Goal: Task Accomplishment & Management: Manage account settings

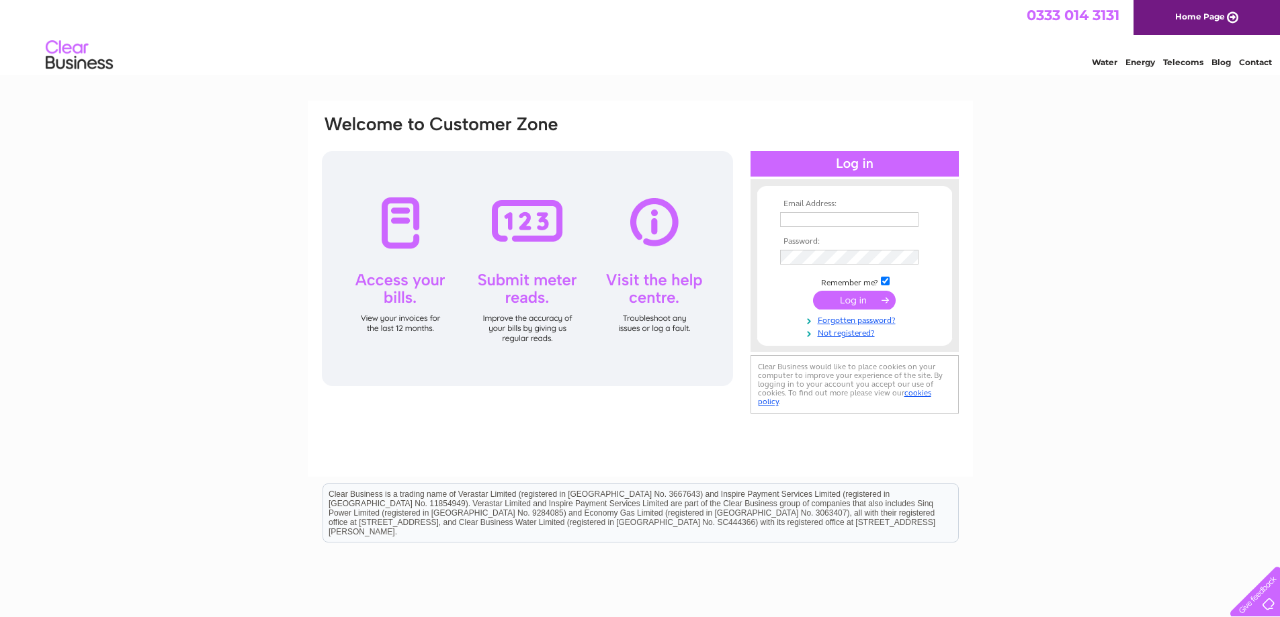
type input "info@carltonabrasives.com"
click at [843, 300] on input "submit" at bounding box center [854, 300] width 83 height 19
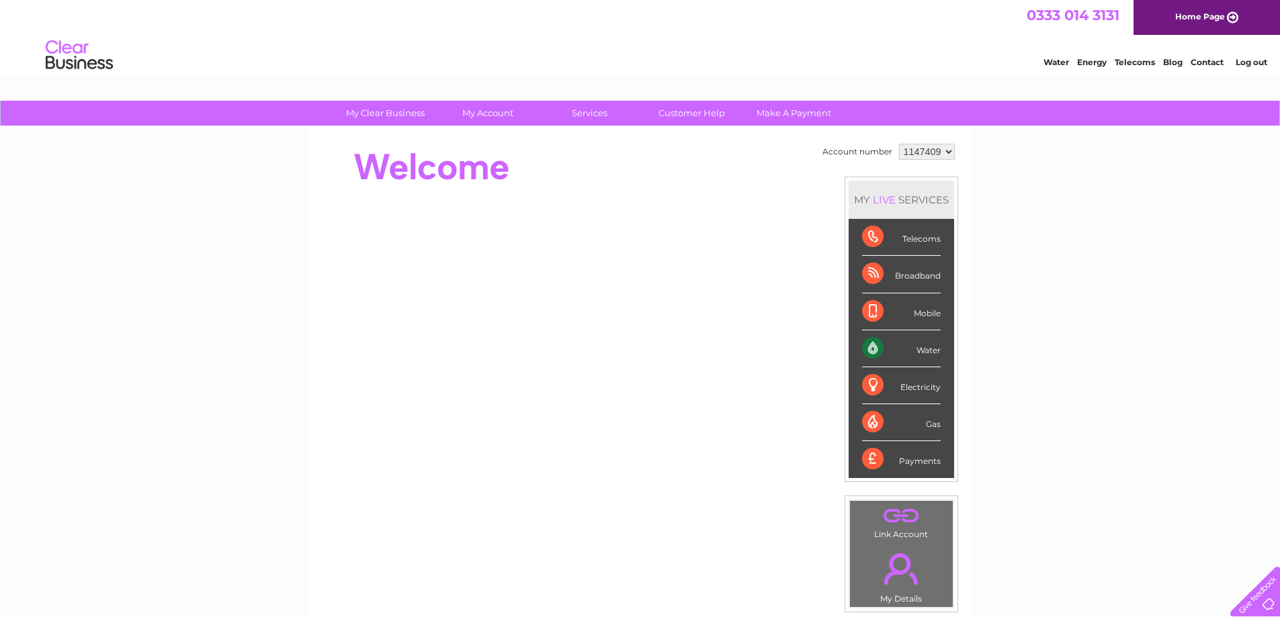
click at [920, 353] on div "Water" at bounding box center [901, 349] width 79 height 37
click at [889, 341] on div "Water" at bounding box center [901, 349] width 79 height 37
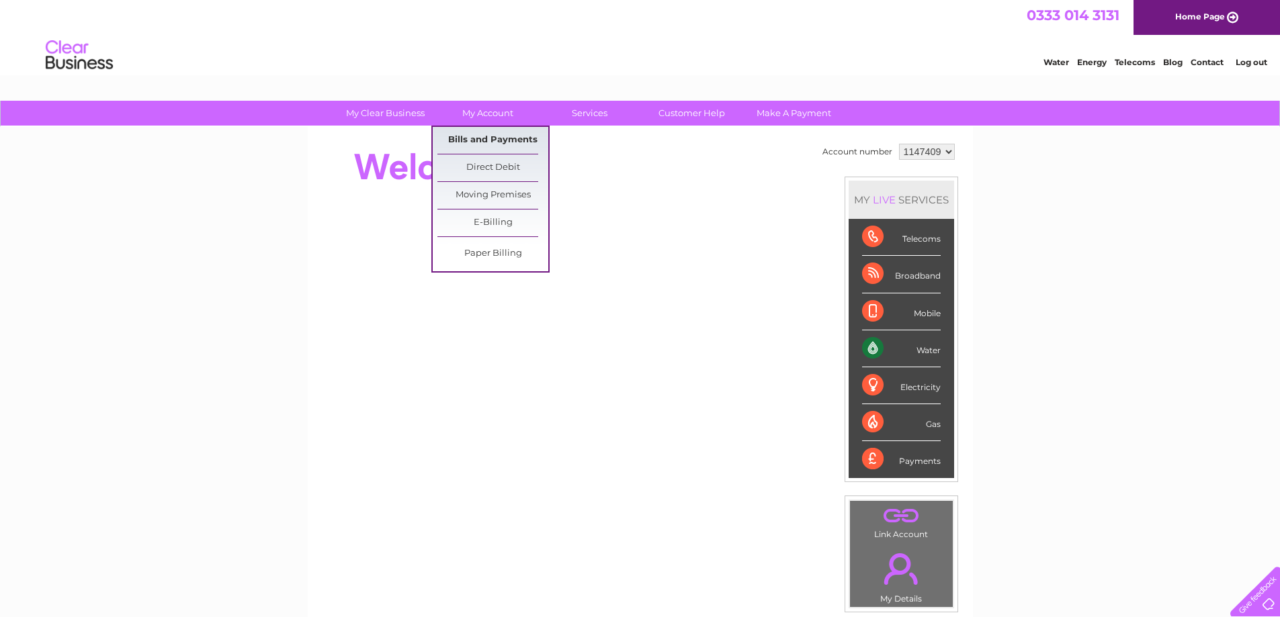
click at [508, 134] on link "Bills and Payments" at bounding box center [492, 140] width 111 height 27
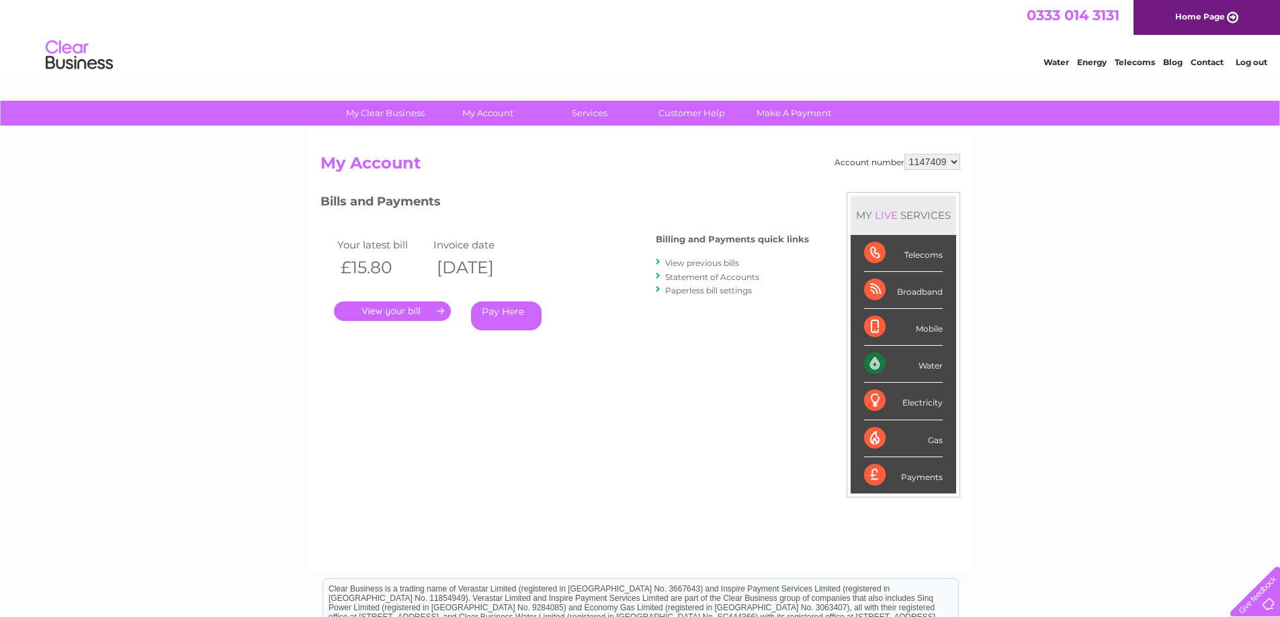
click at [400, 313] on link "." at bounding box center [392, 311] width 117 height 19
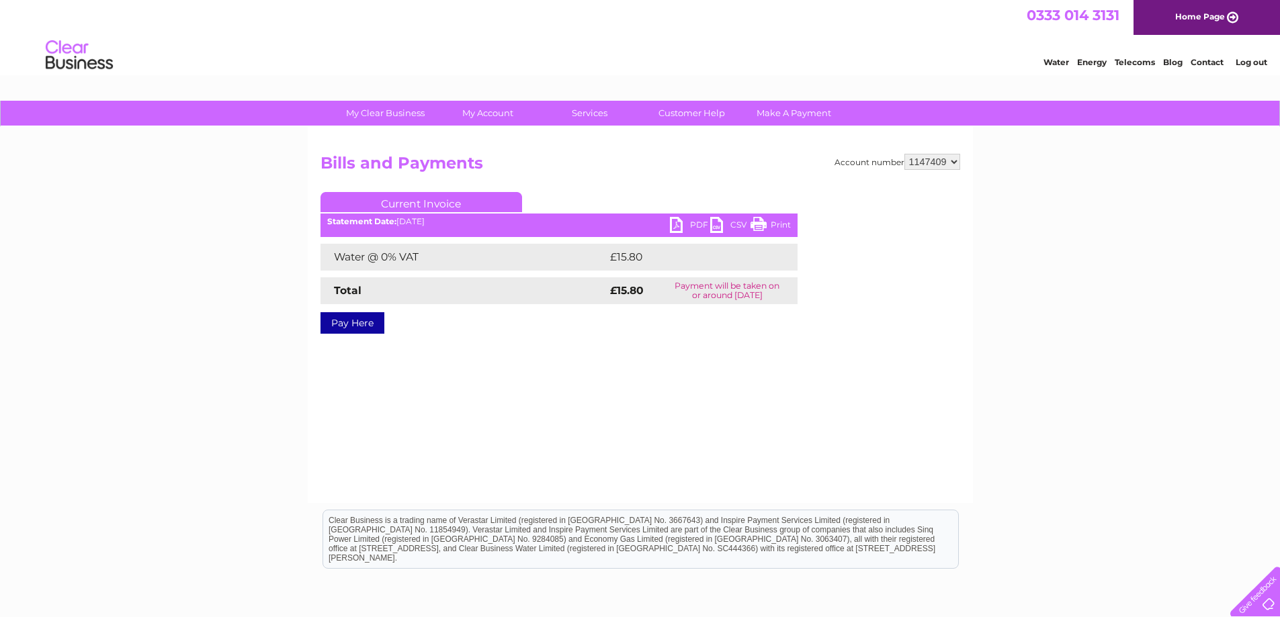
click at [677, 221] on link "PDF" at bounding box center [690, 226] width 40 height 19
click at [1254, 60] on link "Log out" at bounding box center [1251, 62] width 32 height 10
